Goal: Information Seeking & Learning: Learn about a topic

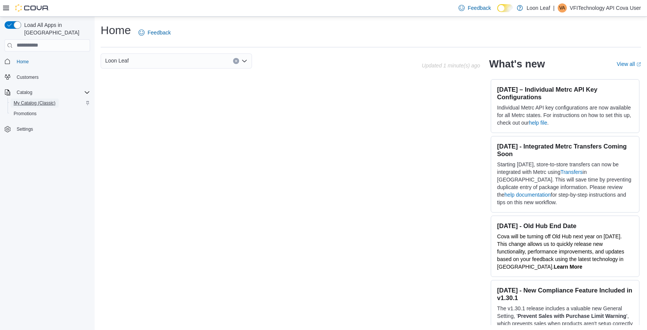
click at [28, 100] on span "My Catalog (Classic)" at bounding box center [35, 103] width 42 height 6
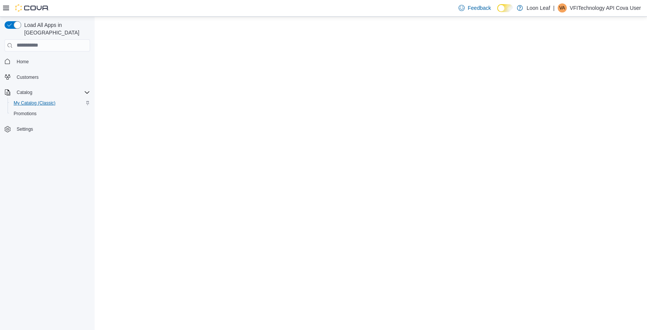
click at [31, 100] on span "My Catalog (Classic)" at bounding box center [35, 103] width 42 height 6
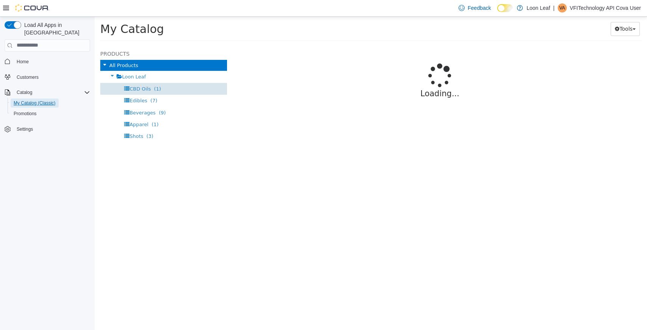
select select "**********"
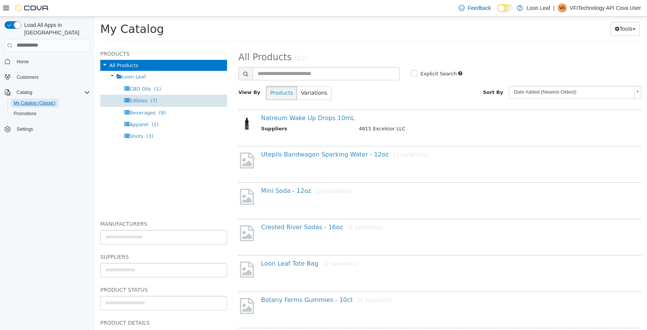
scroll to position [22, 0]
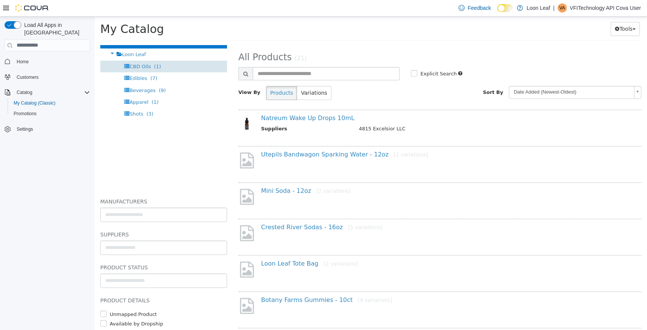
click at [136, 65] on span "CBD Oils" at bounding box center [139, 66] width 21 height 6
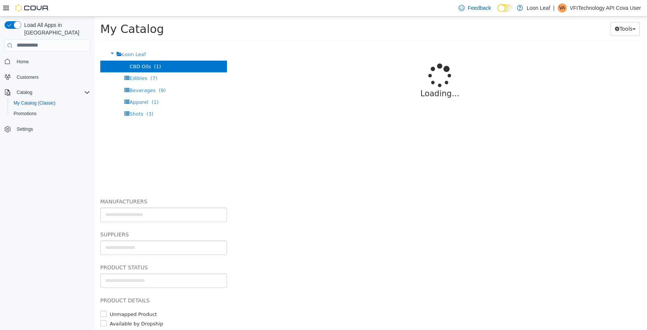
select select "**********"
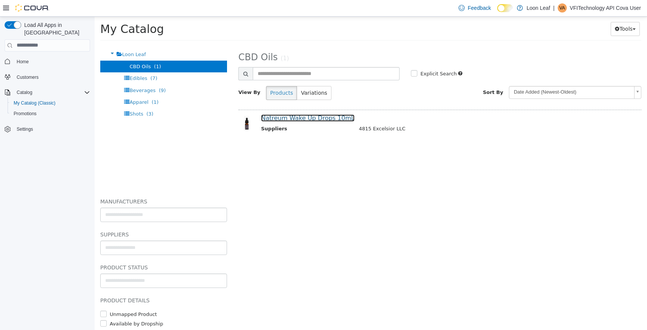
click at [273, 118] on link "Natreum Wake Up Drops 10mL" at bounding box center [308, 117] width 94 height 7
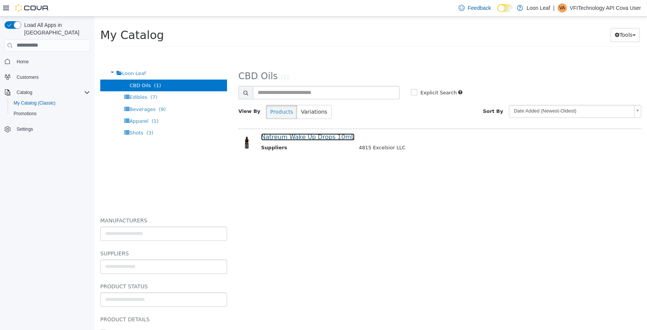
click at [290, 139] on link "Natreum Wake Up Drops 10mL" at bounding box center [308, 136] width 94 height 7
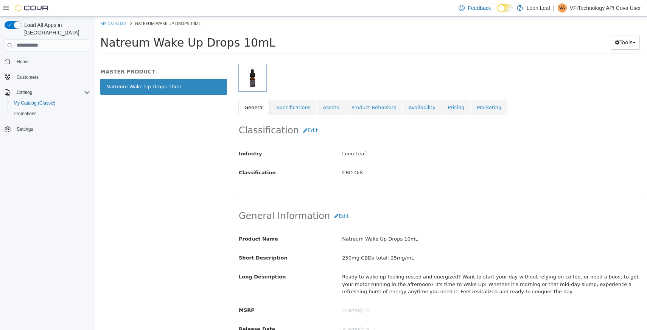
scroll to position [119, 0]
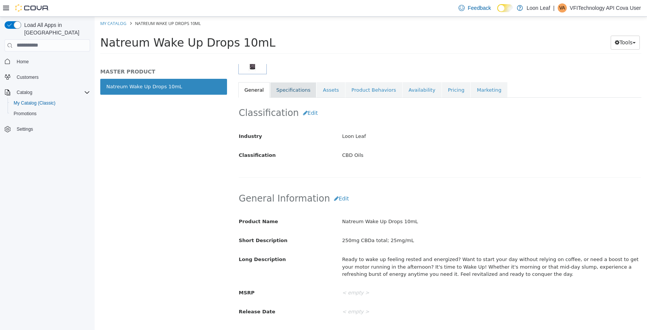
click at [292, 89] on link "Specifications" at bounding box center [293, 90] width 46 height 16
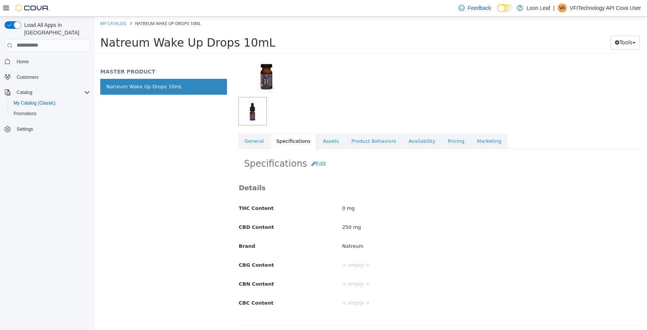
scroll to position [69, 0]
drag, startPoint x: 239, startPoint y: 263, endPoint x: 285, endPoint y: 305, distance: 62.8
click at [285, 306] on div "THC Content 0 mg CBD Content 250 mg Brand Natreum CBG Content < empty > CBN Con…" at bounding box center [440, 255] width 403 height 108
click at [450, 256] on div "THC Content 0 mg CBD Content 250 mg Brand Natreum CBG Content < empty > CBN Con…" at bounding box center [440, 255] width 403 height 108
click at [335, 140] on link "Assets" at bounding box center [331, 140] width 28 height 16
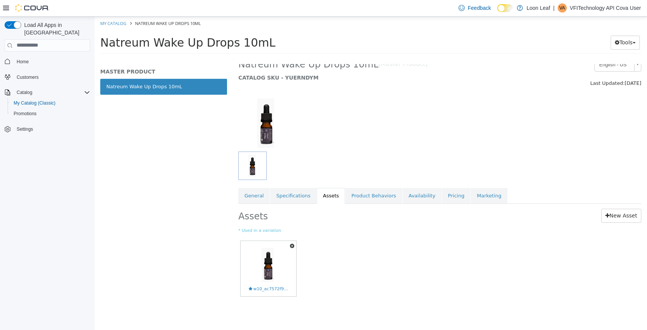
click at [118, 26] on li "My Catalog" at bounding box center [113, 22] width 27 height 7
click at [119, 24] on link "My Catalog" at bounding box center [113, 23] width 26 height 6
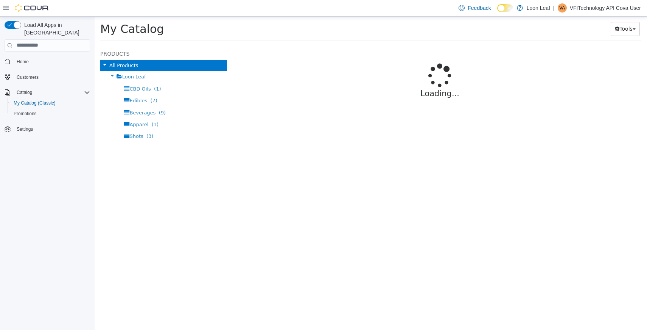
select select "**********"
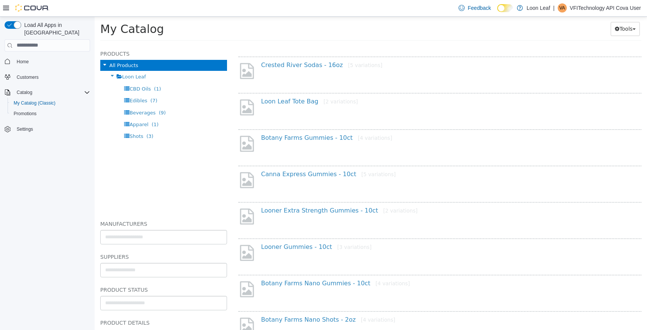
scroll to position [165, 0]
